Goal: Find specific page/section: Find specific page/section

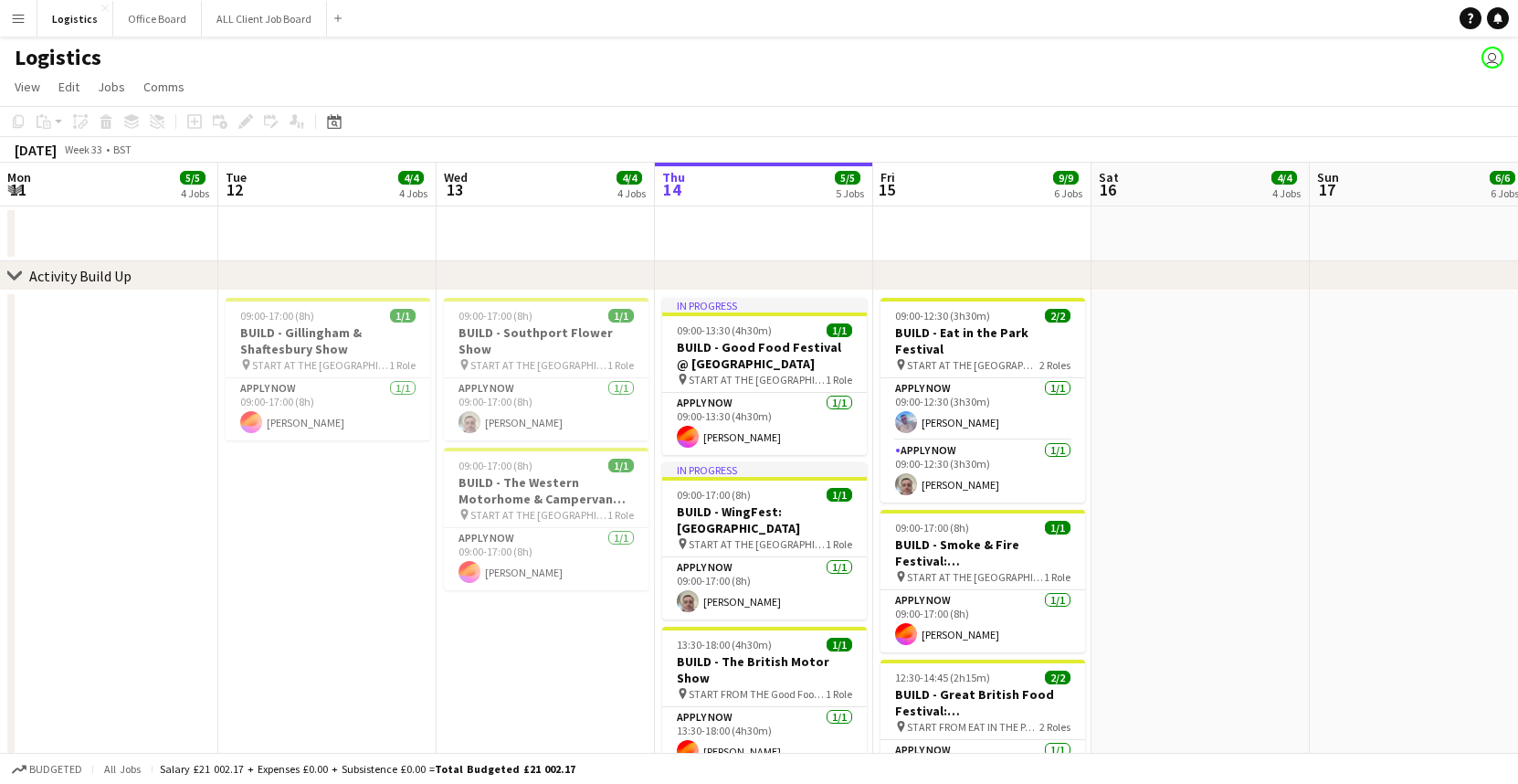
scroll to position [0, 436]
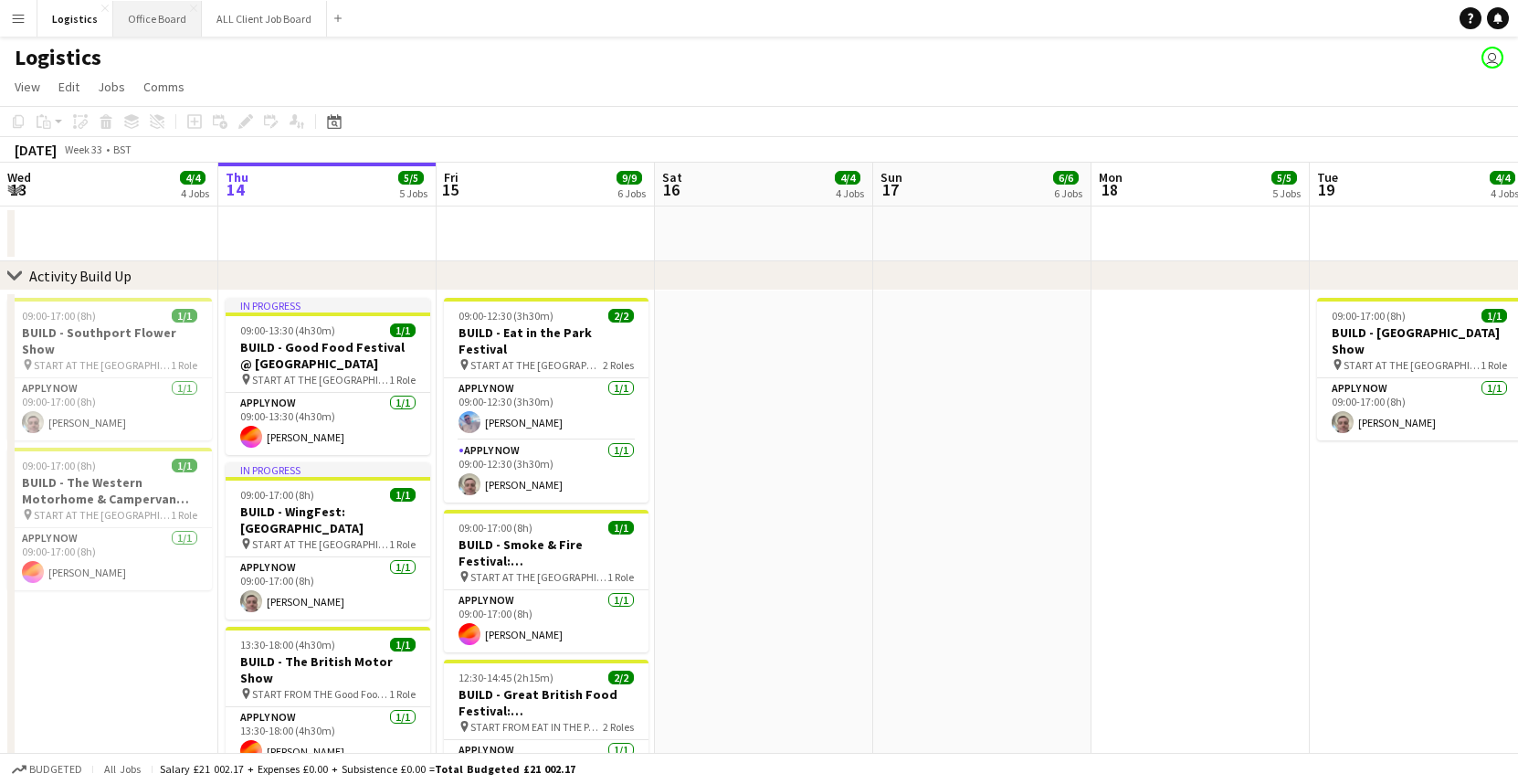
click at [160, 20] on button "Office Board Close" at bounding box center [157, 19] width 88 height 35
